Goal: Task Accomplishment & Management: Manage account settings

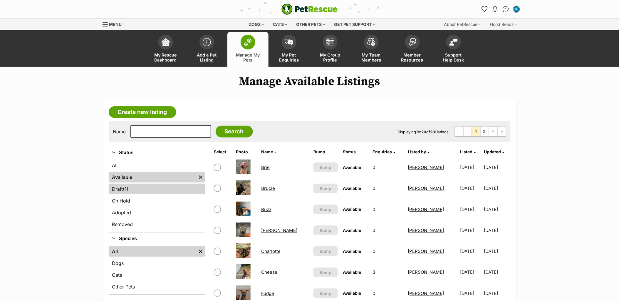
click at [127, 192] on span "(1)" at bounding box center [126, 188] width 6 height 7
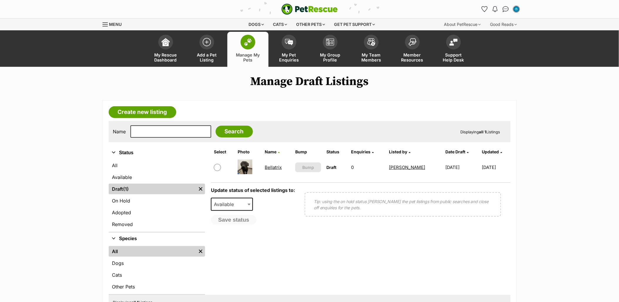
click at [278, 164] on link "Bellatrix" at bounding box center [273, 167] width 17 height 6
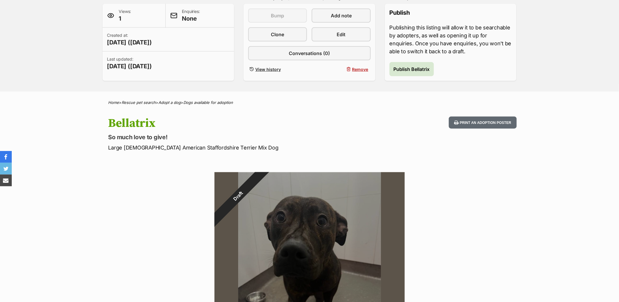
scroll to position [196, 0]
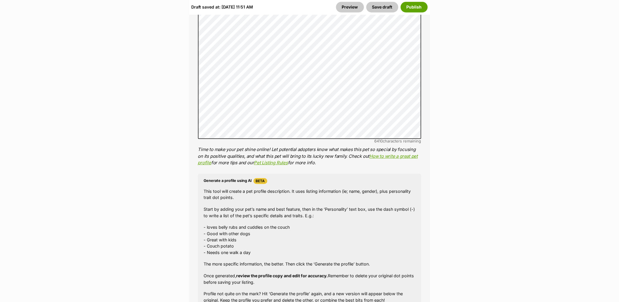
scroll to position [432, 0]
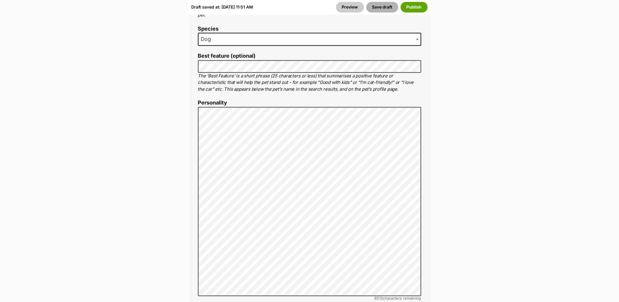
drag, startPoint x: 381, startPoint y: 8, endPoint x: 392, endPoint y: 5, distance: 11.3
click at [381, 8] on button "Save draft" at bounding box center [383, 7] width 32 height 11
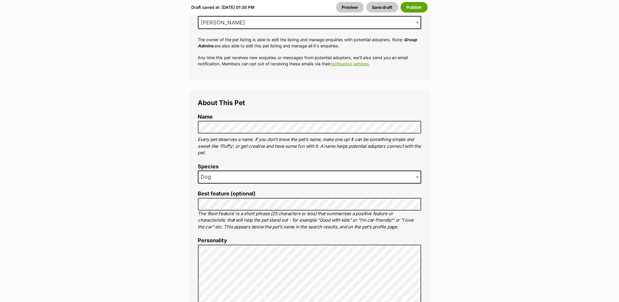
scroll to position [294, 0]
click at [387, 9] on button "Save draft" at bounding box center [383, 7] width 32 height 11
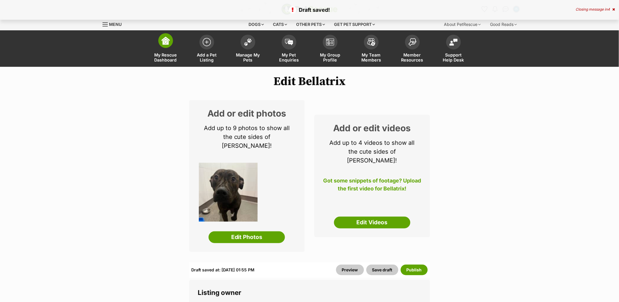
click at [168, 50] on link "My Rescue Dashboard" at bounding box center [165, 49] width 41 height 35
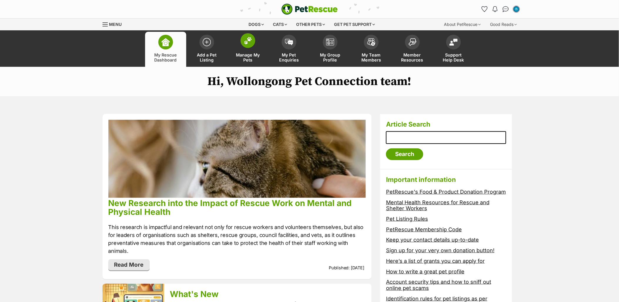
click at [247, 49] on link "Manage My Pets" at bounding box center [248, 49] width 41 height 35
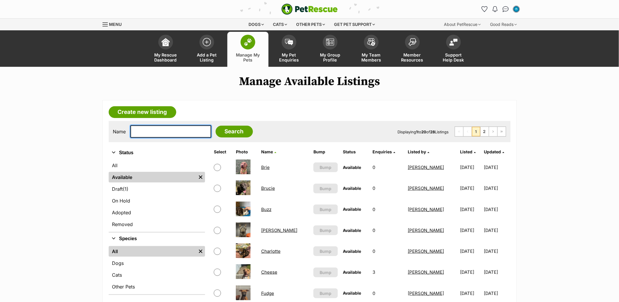
click at [169, 130] on input "text" at bounding box center [171, 131] width 81 height 12
type input "goose"
click at [216, 132] on input "Search" at bounding box center [234, 132] width 37 height 12
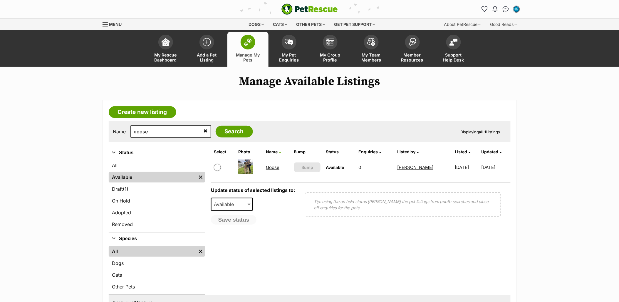
click at [275, 169] on link "Goose" at bounding box center [273, 167] width 14 height 6
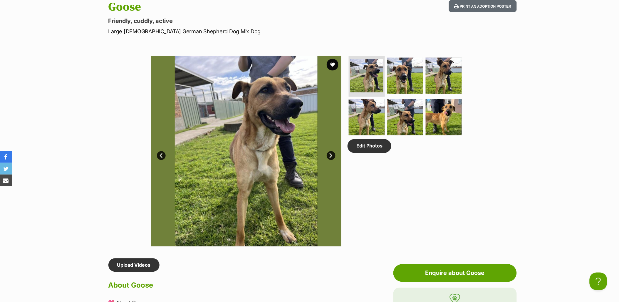
scroll to position [228, 0]
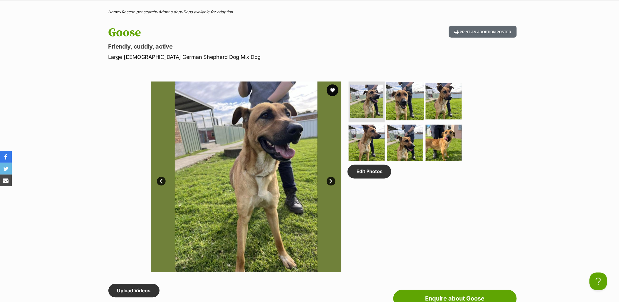
click at [401, 96] on img at bounding box center [406, 101] width 38 height 38
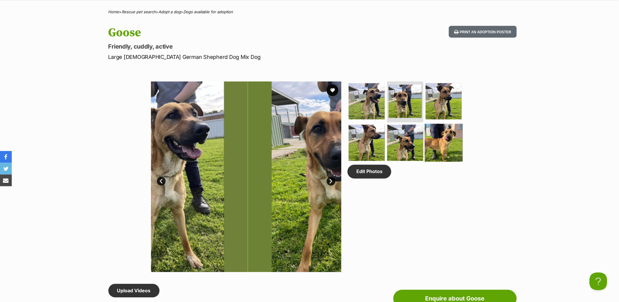
click at [451, 140] on img at bounding box center [444, 143] width 38 height 38
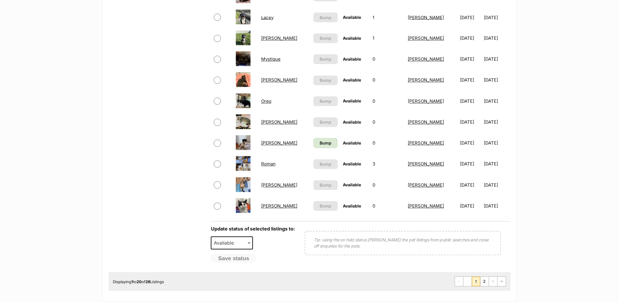
scroll to position [359, 0]
drag, startPoint x: 306, startPoint y: 141, endPoint x: 322, endPoint y: 155, distance: 20.6
click at [320, 141] on span "Bump" at bounding box center [326, 143] width 12 height 6
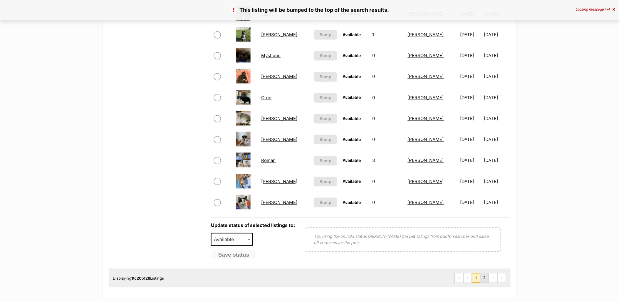
scroll to position [425, 0]
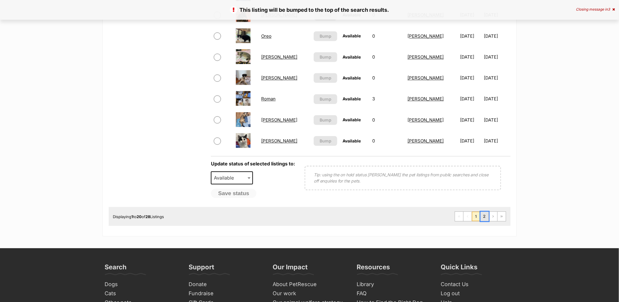
click at [484, 211] on link "2" at bounding box center [485, 215] width 8 height 9
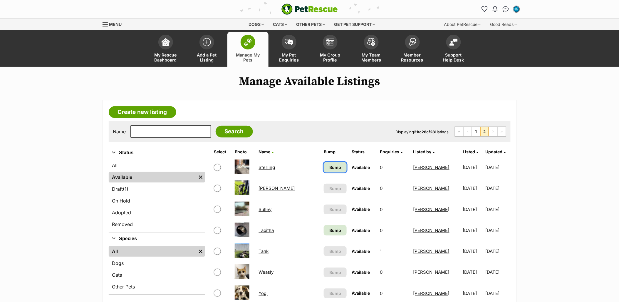
click at [330, 168] on span "Bump" at bounding box center [336, 167] width 12 height 6
click at [324, 233] on link "Bump" at bounding box center [335, 230] width 23 height 10
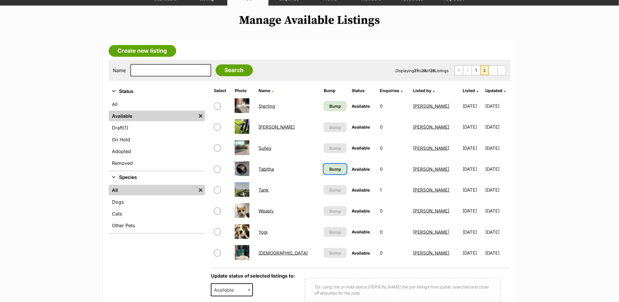
scroll to position [131, 0]
